Goal: Task Accomplishment & Management: Manage account settings

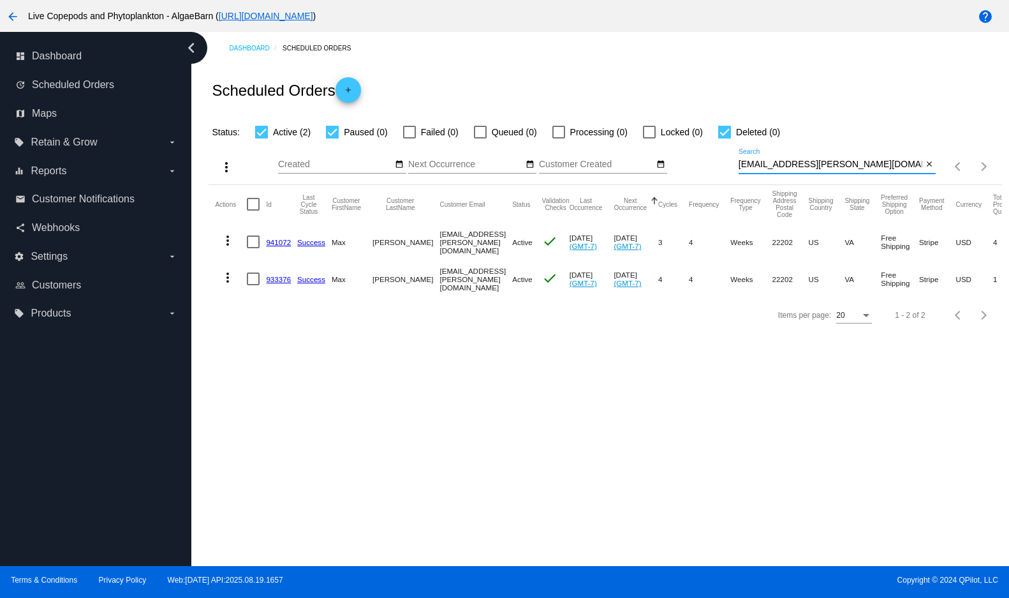
click at [735, 185] on div "more_vert Aug Jan Feb Mar Apr 1" at bounding box center [605, 162] width 793 height 45
type input "[EMAIL_ADDRESS][DOMAIN_NAME]"
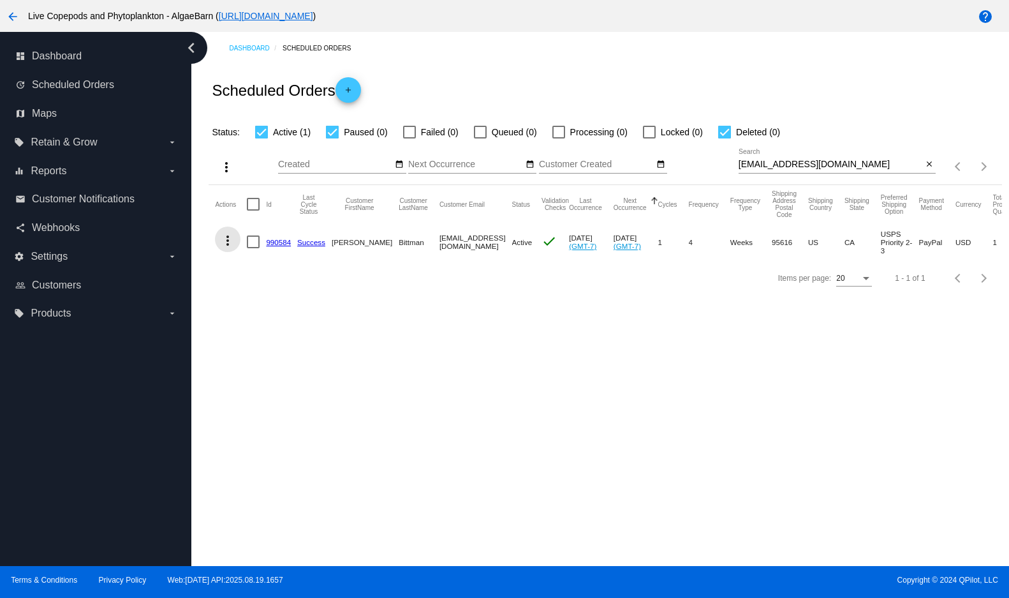
click at [229, 248] on mat-icon "more_vert" at bounding box center [227, 240] width 15 height 15
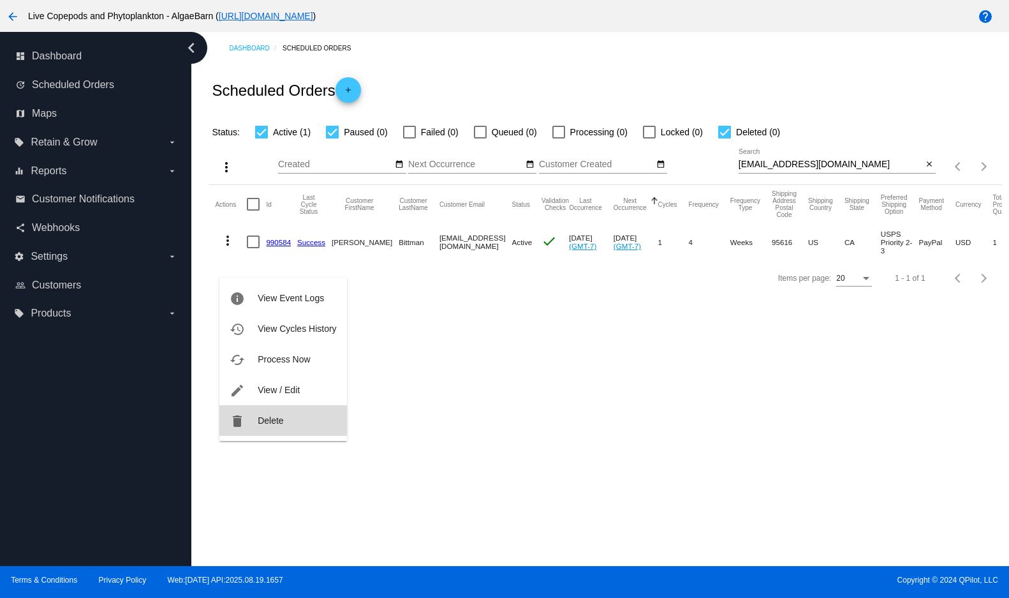
click at [255, 415] on button "delete Delete" at bounding box center [282, 420] width 127 height 31
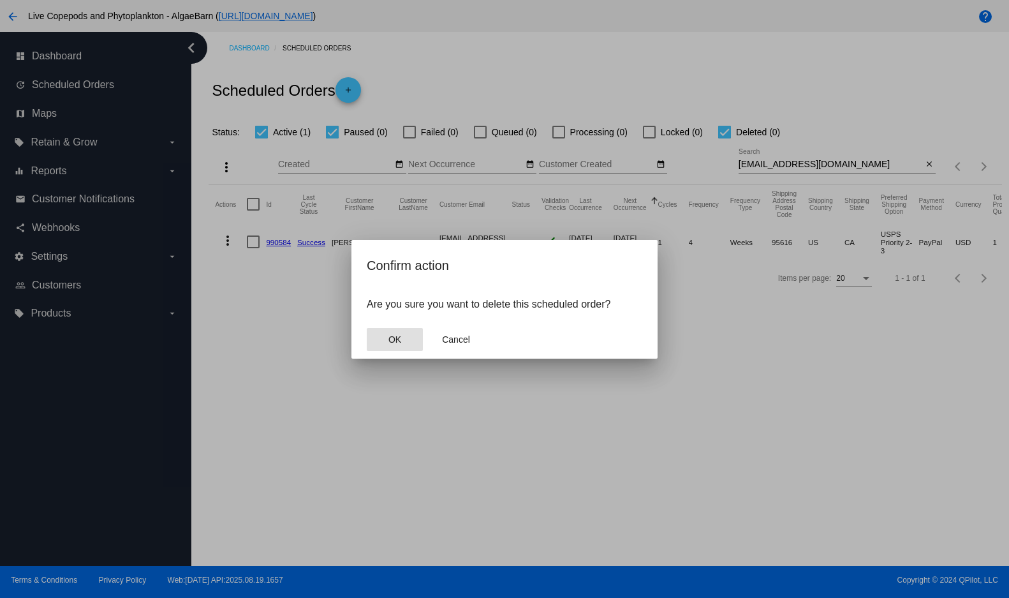
click at [402, 350] on button "OK" at bounding box center [395, 339] width 56 height 23
